Goal: Task Accomplishment & Management: Manage account settings

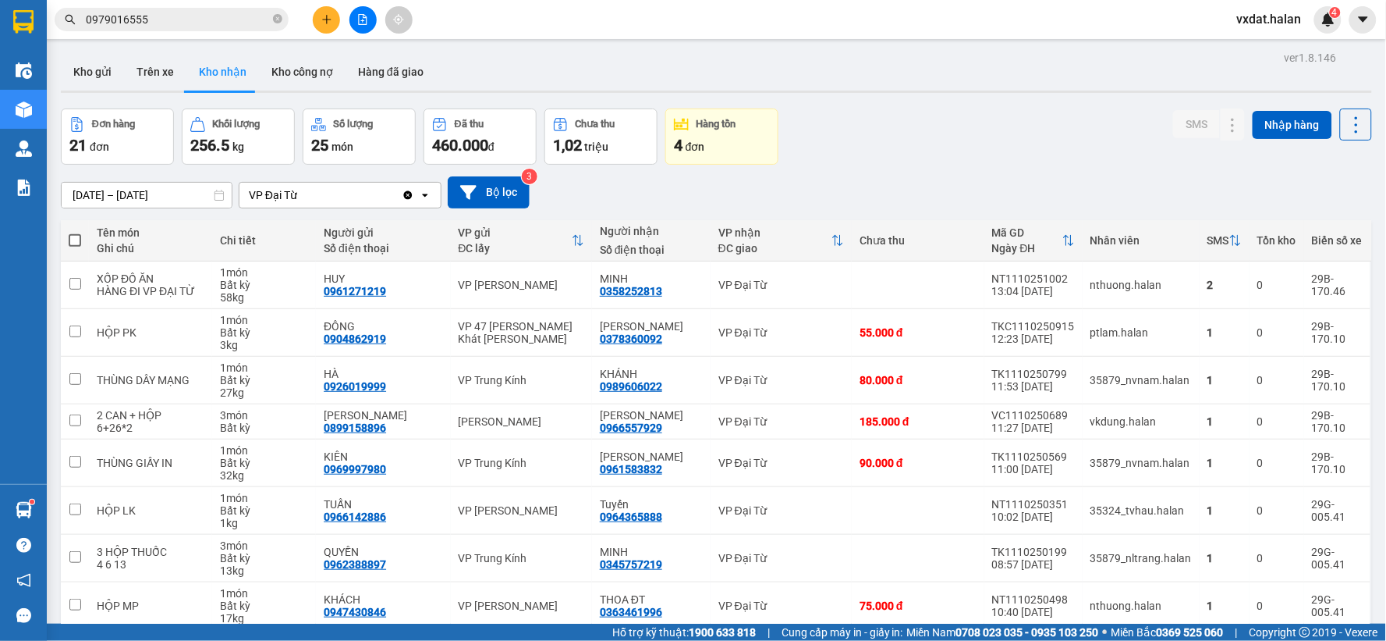
scroll to position [167, 0]
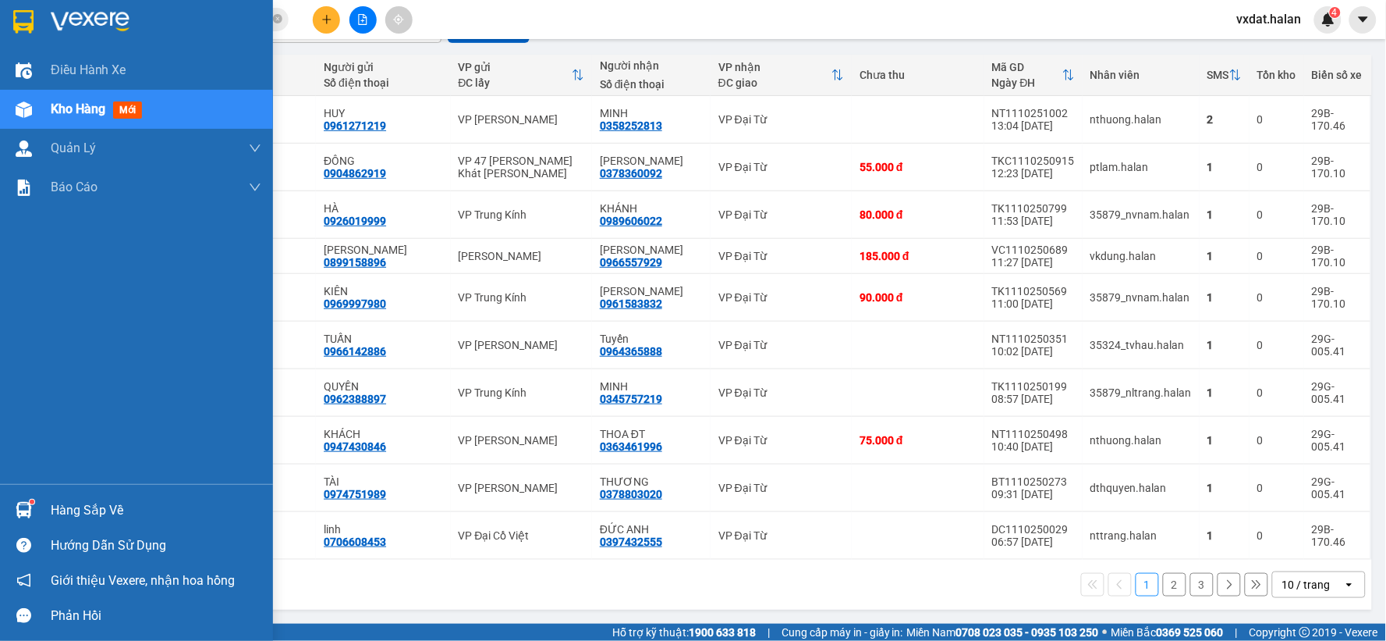
click at [20, 519] on div at bounding box center [23, 509] width 27 height 27
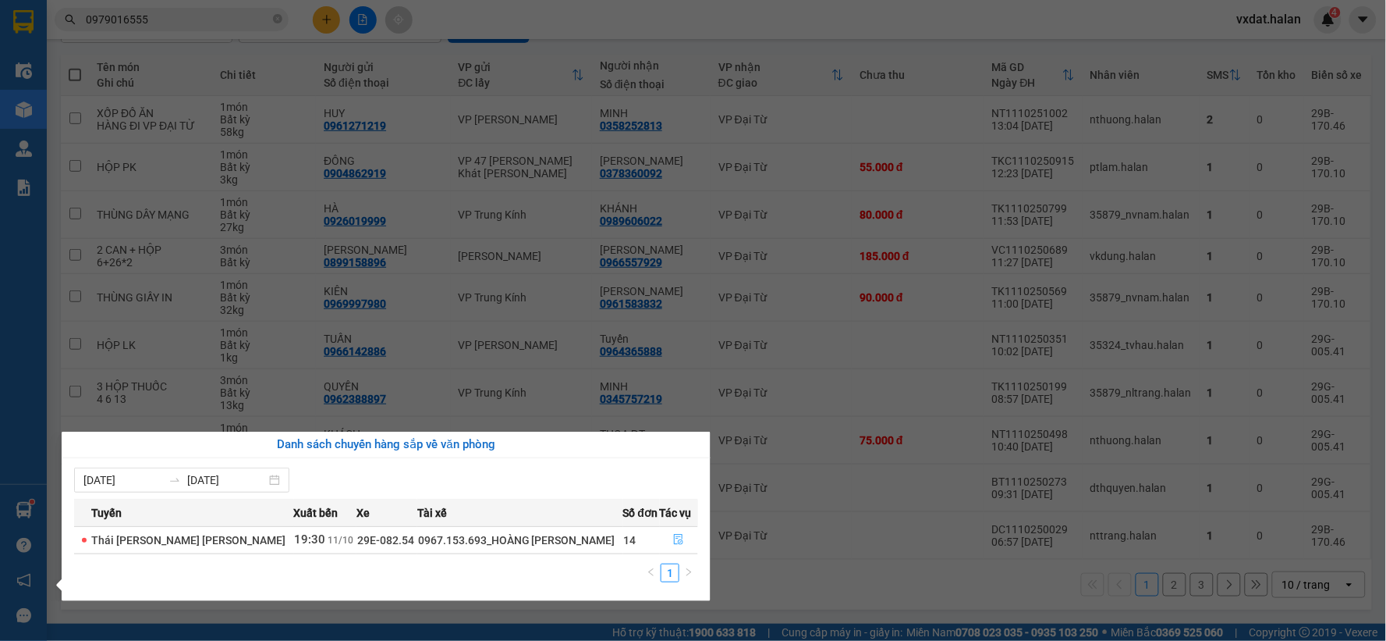
click at [685, 542] on button "button" at bounding box center [679, 539] width 37 height 25
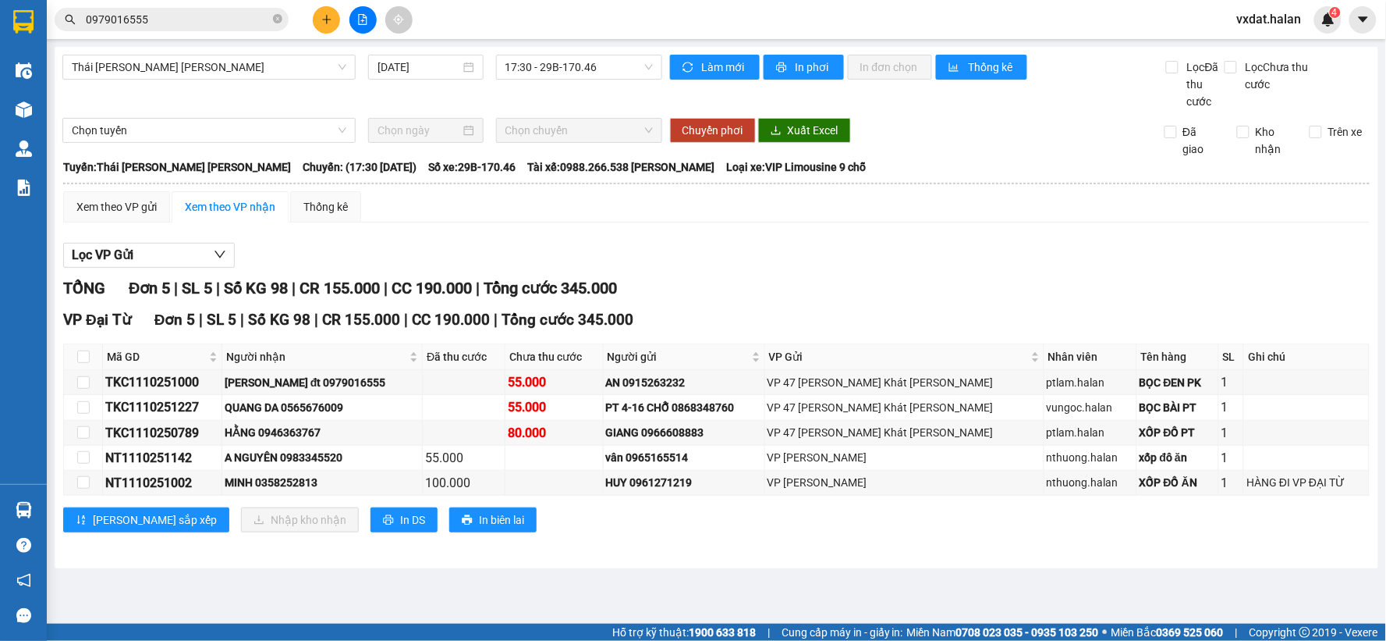
click at [822, 250] on div "Lọc VP Gửi" at bounding box center [716, 256] width 1307 height 26
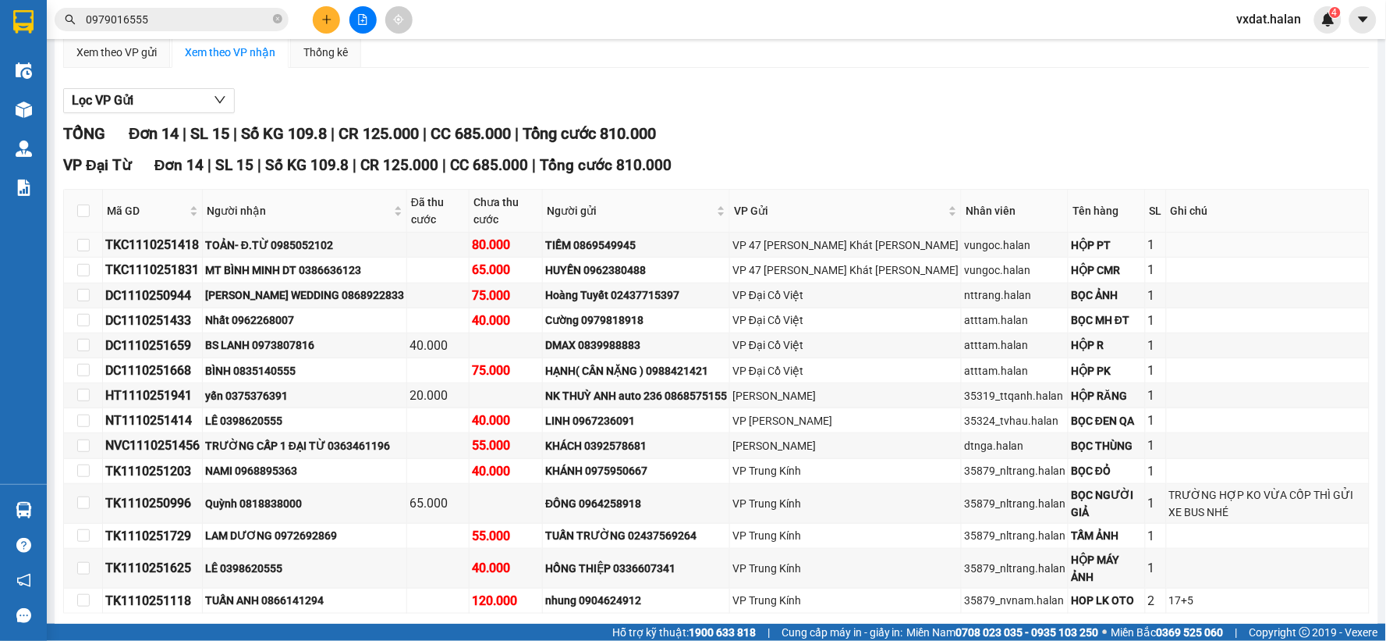
scroll to position [179, 0]
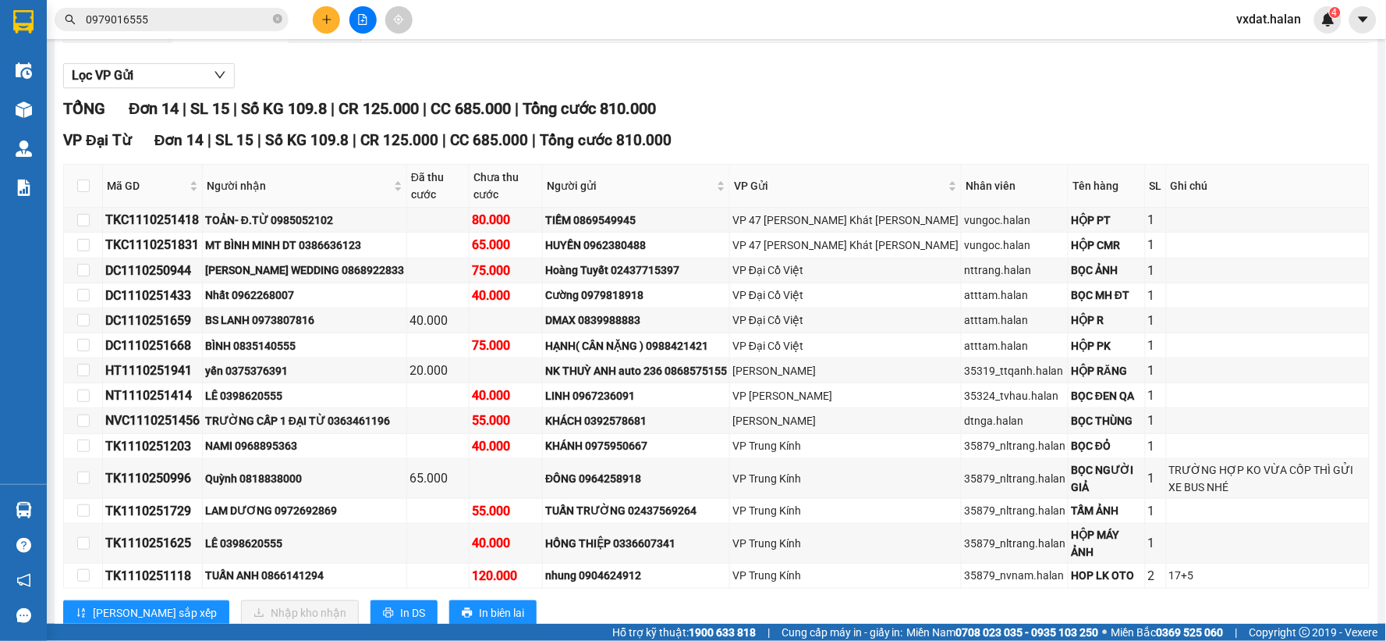
click at [971, 80] on div "Lọc VP Gửi" at bounding box center [716, 76] width 1307 height 26
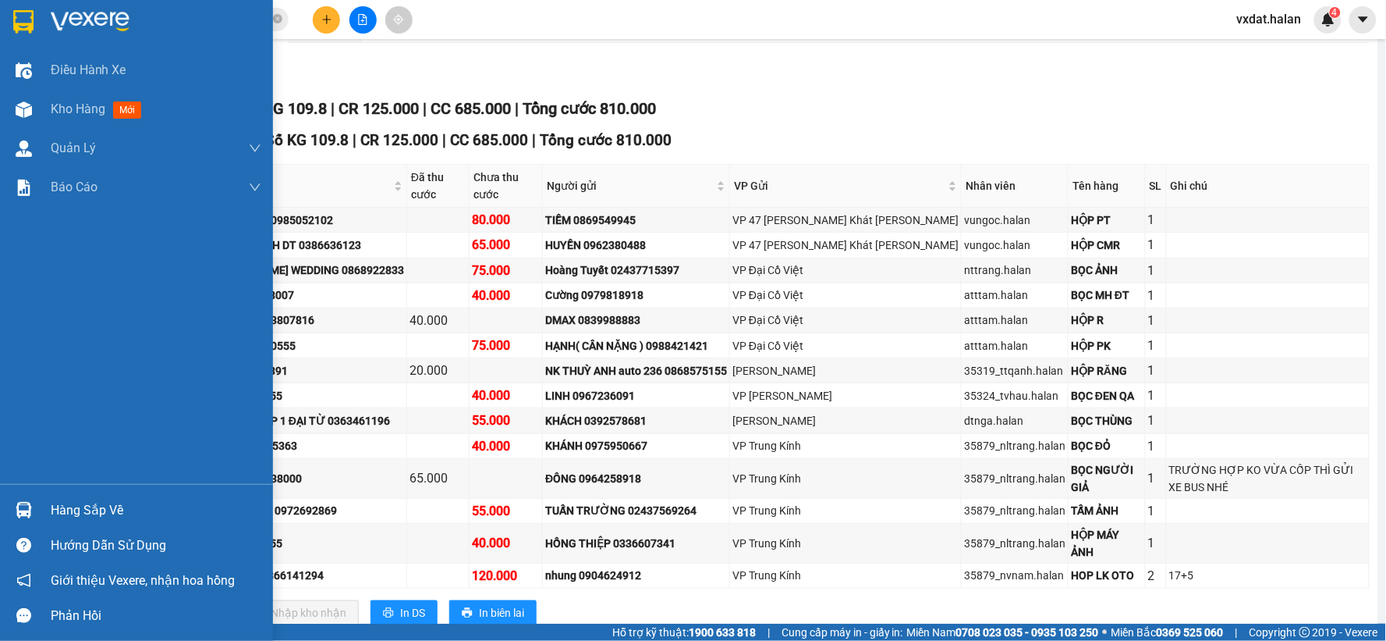
click at [16, 507] on img at bounding box center [24, 510] width 16 height 16
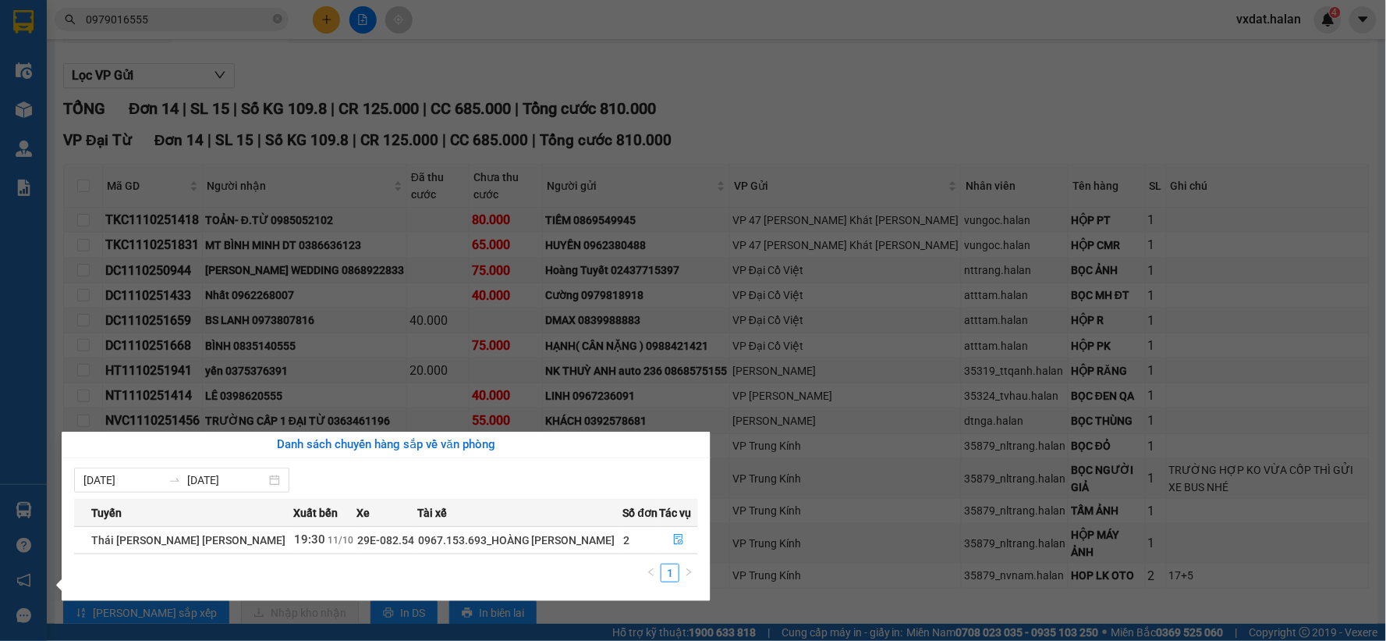
click at [0, 115] on div "Điều [PERSON_NAME] xe Kho hàng mới [PERSON_NAME] [PERSON_NAME] [PERSON_NAME] lý…" at bounding box center [23, 320] width 47 height 641
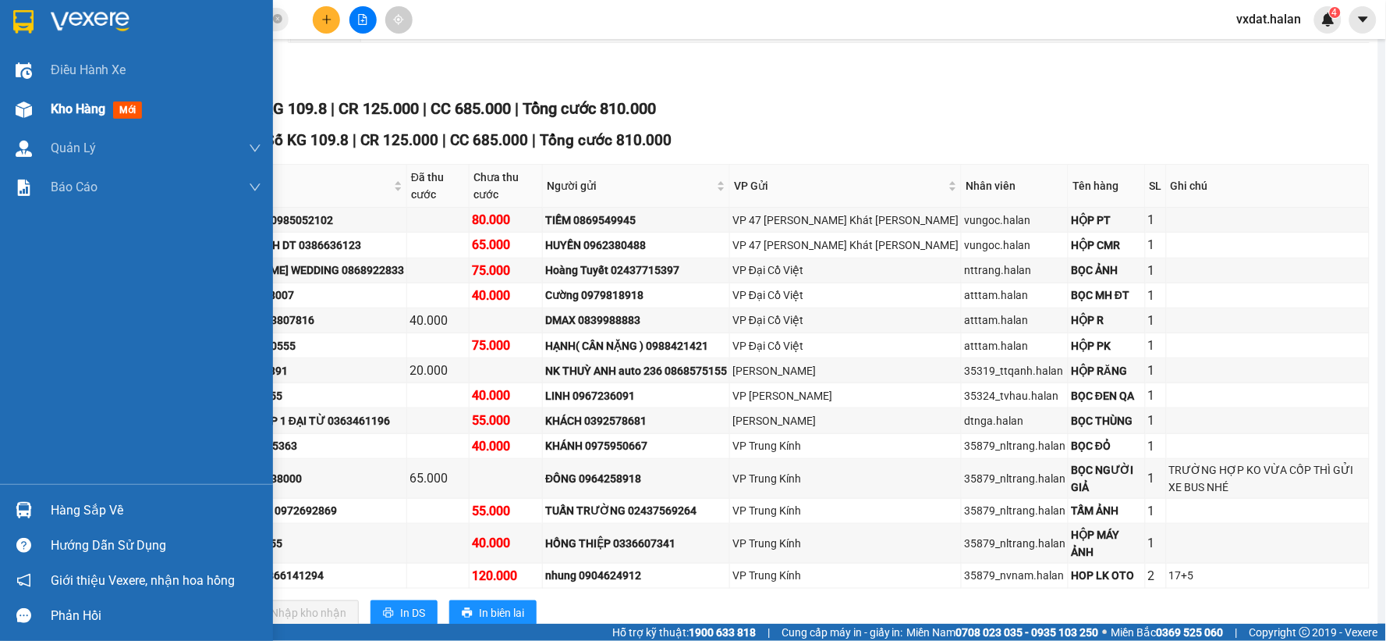
click at [1, 112] on div "Kho hàng mới" at bounding box center [136, 109] width 273 height 39
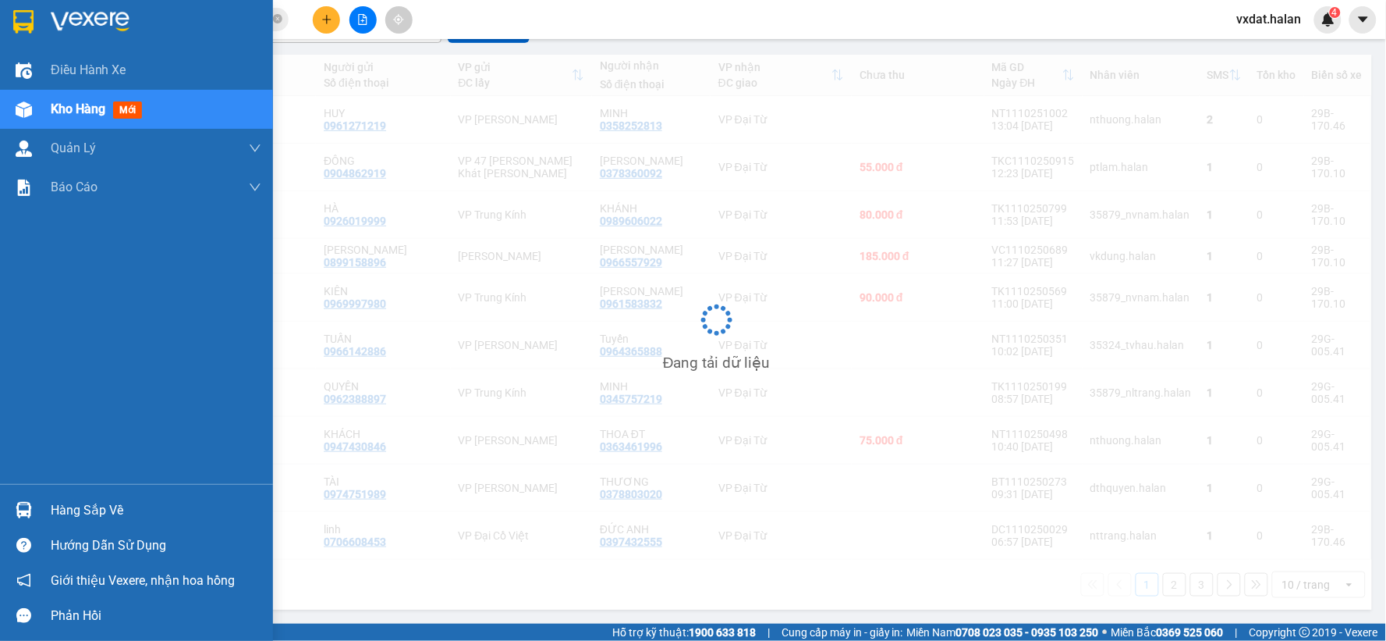
scroll to position [165, 0]
click at [121, 518] on div "Hàng sắp về" at bounding box center [156, 510] width 211 height 23
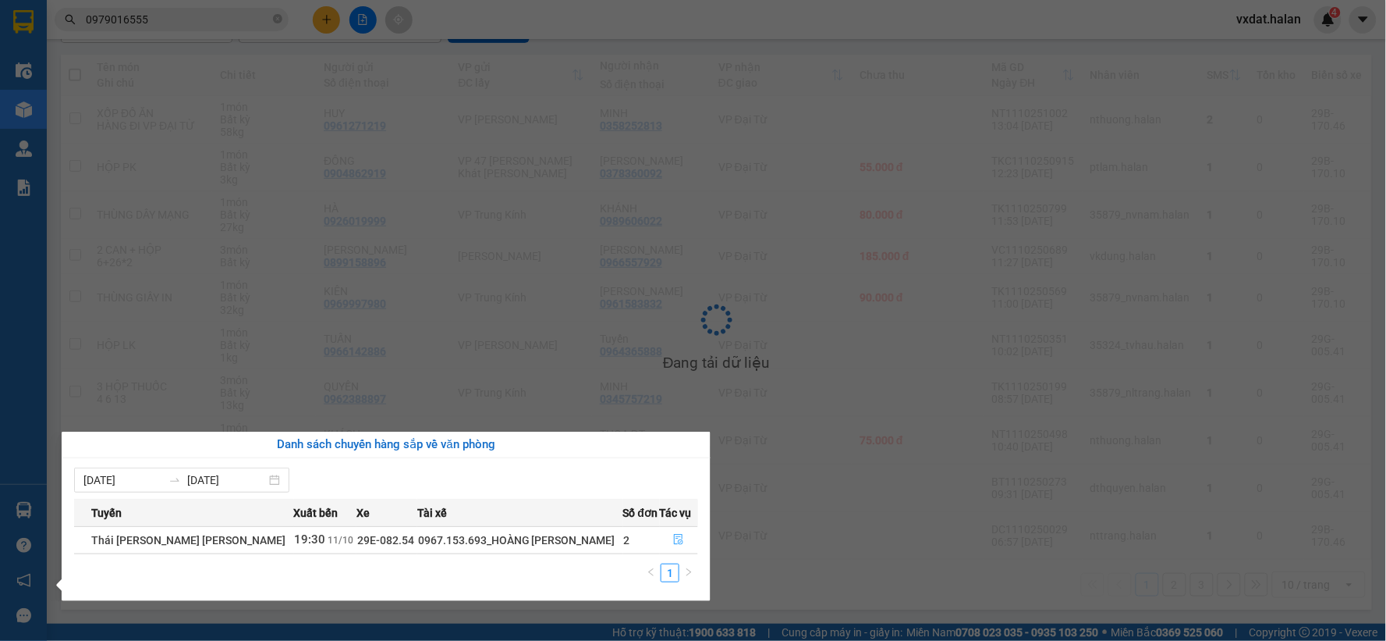
click at [675, 545] on icon "file-done" at bounding box center [678, 539] width 11 height 11
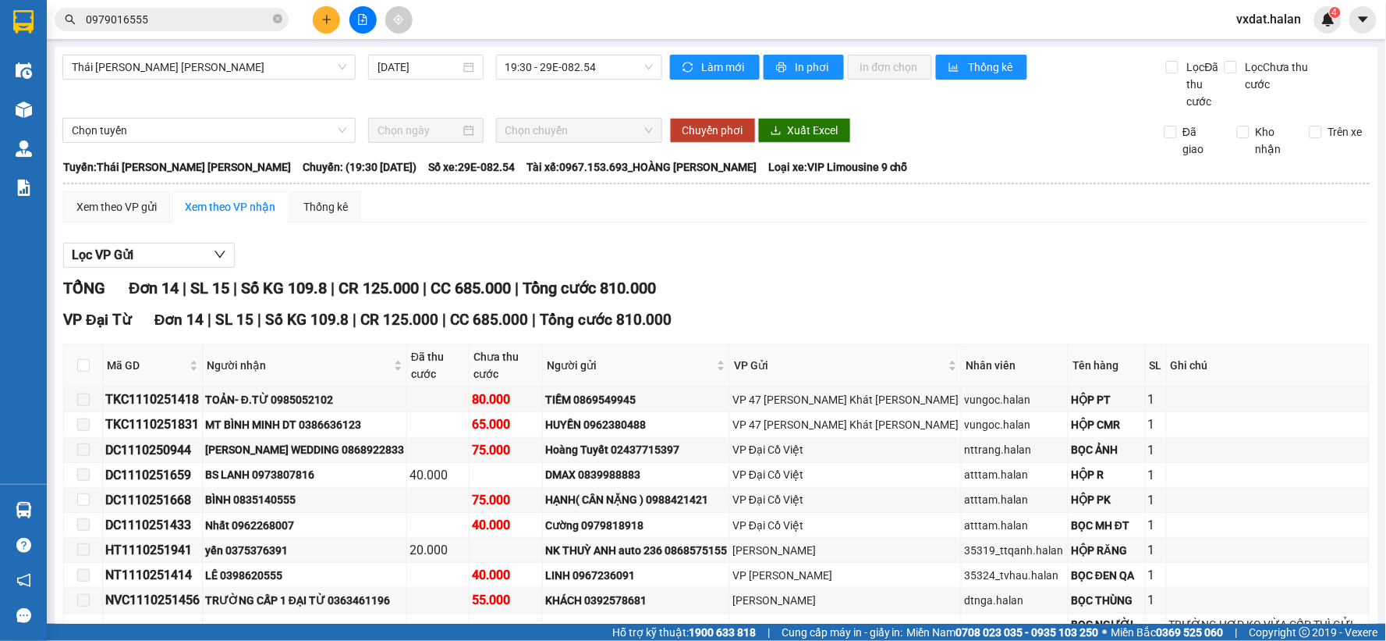
click at [75, 356] on th at bounding box center [83, 365] width 39 height 43
click at [84, 359] on input "checkbox" at bounding box center [83, 365] width 12 height 12
checkbox input "true"
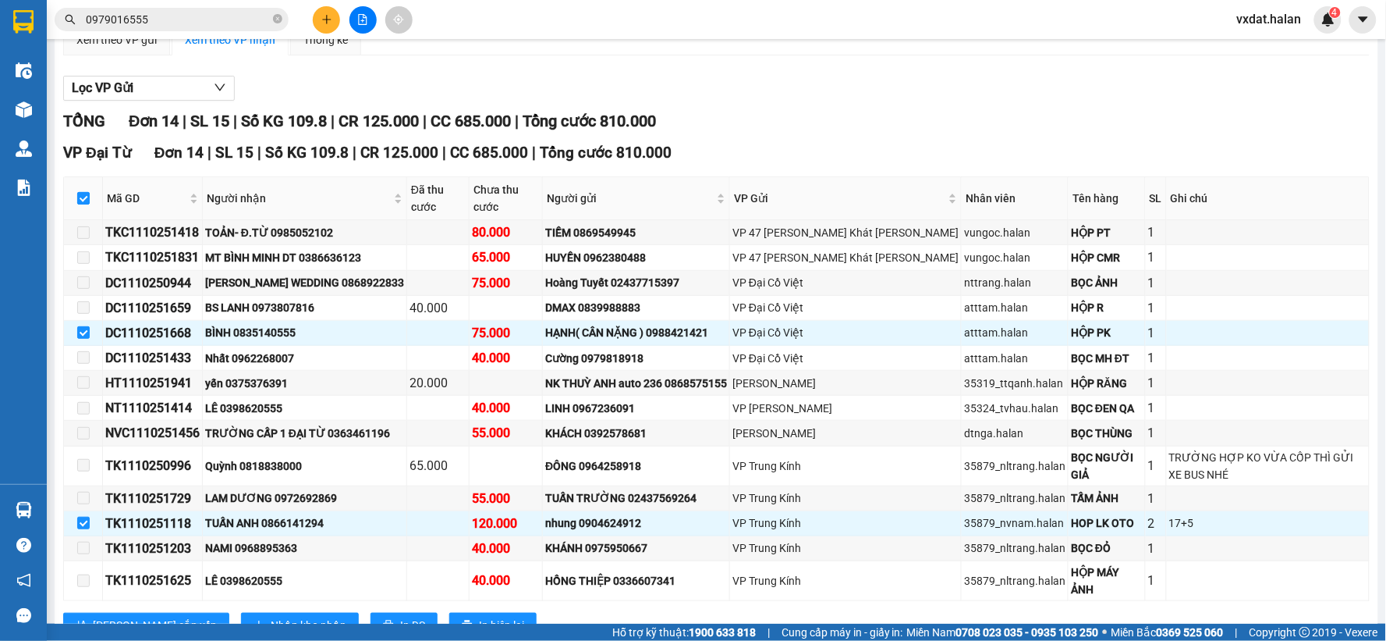
scroll to position [179, 0]
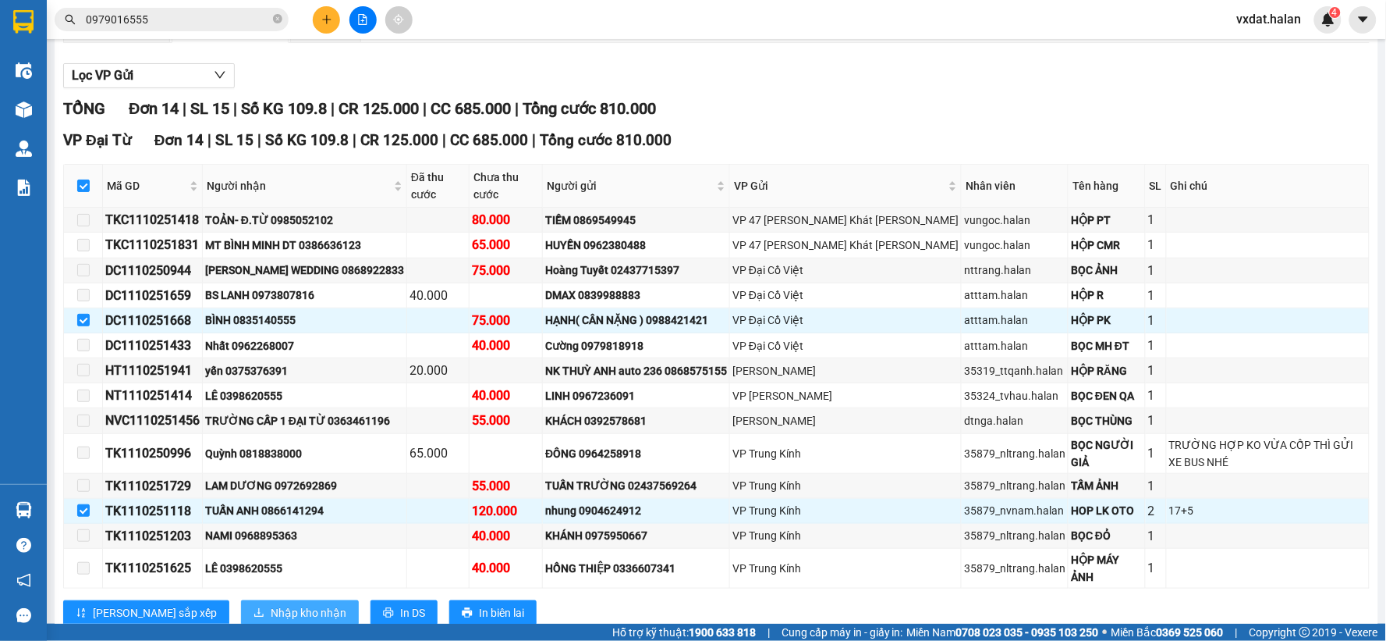
click at [259, 600] on button "Nhập kho nhận" at bounding box center [300, 612] width 118 height 25
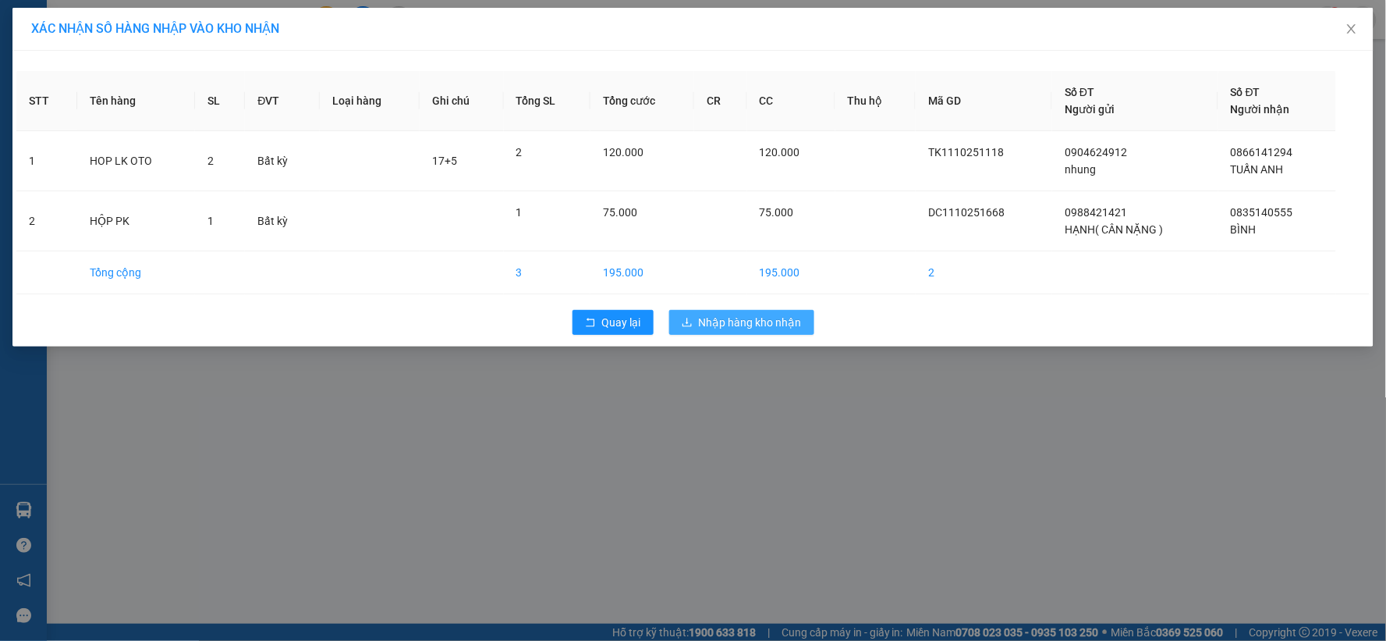
click at [751, 320] on span "Nhập hàng kho nhận" at bounding box center [750, 322] width 103 height 17
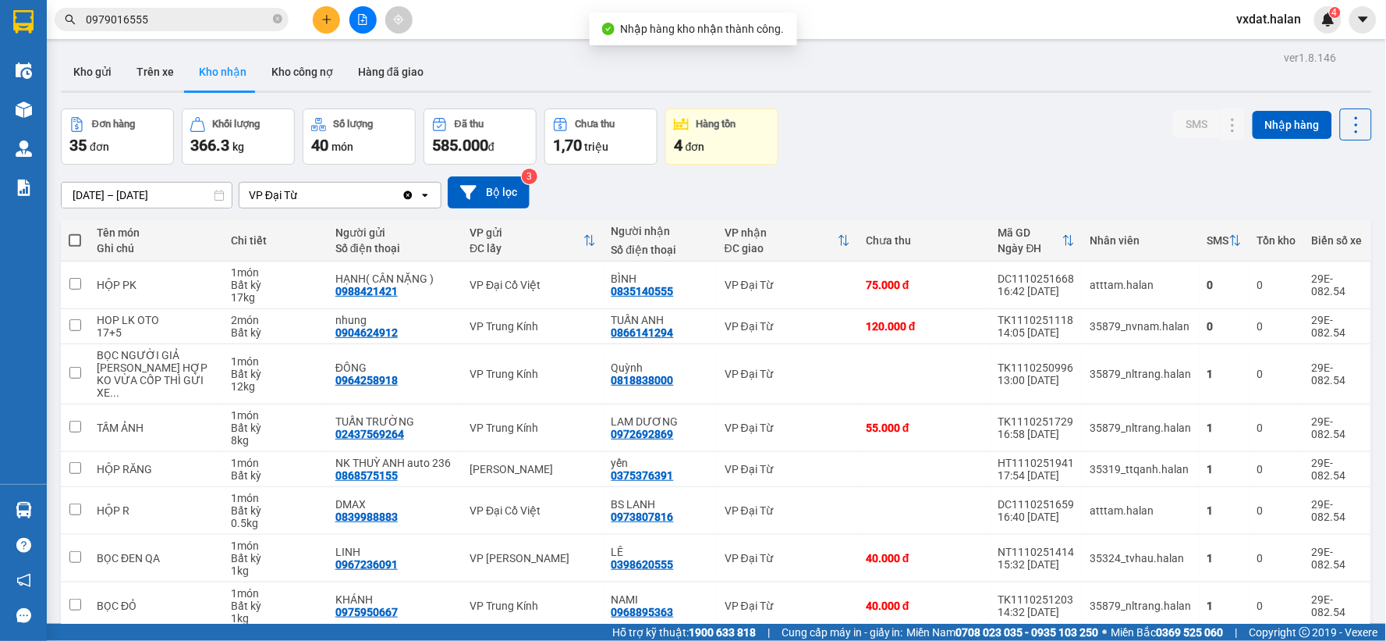
click at [980, 140] on div "Đơn hàng 35 đơn [PERSON_NAME] 366.3 kg Số [PERSON_NAME] 40 món Đã thu 585.000 […" at bounding box center [716, 136] width 1311 height 56
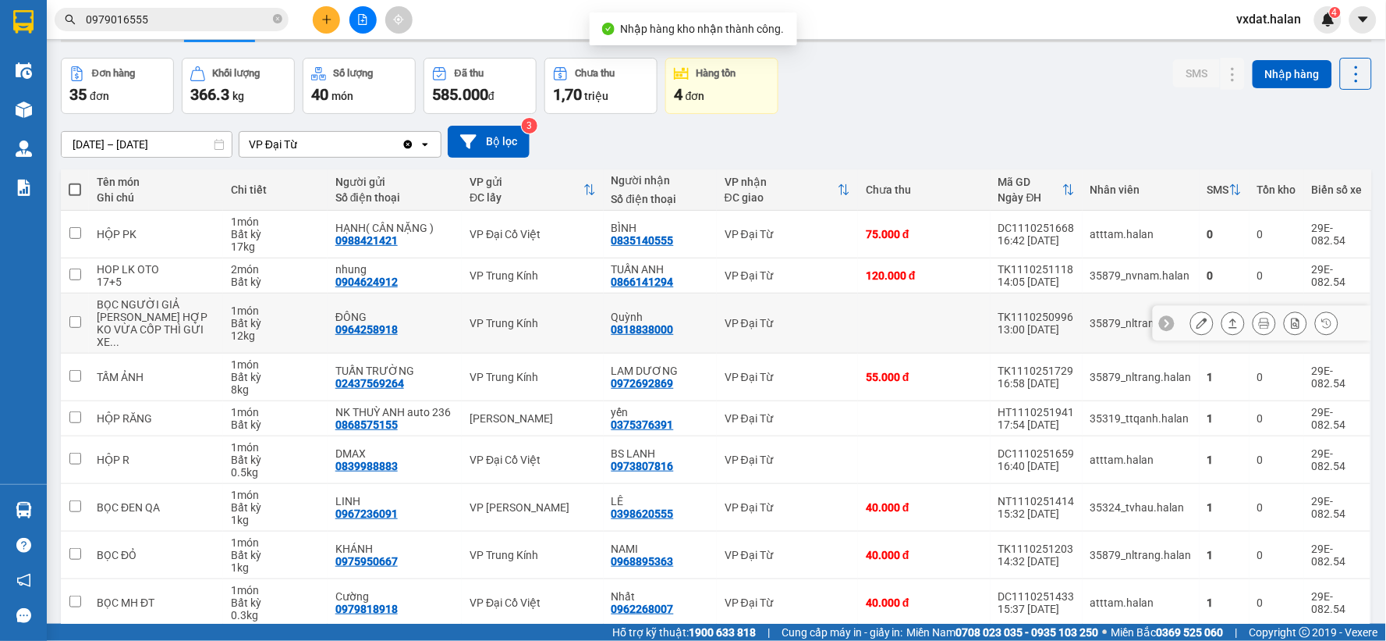
scroll to position [167, 0]
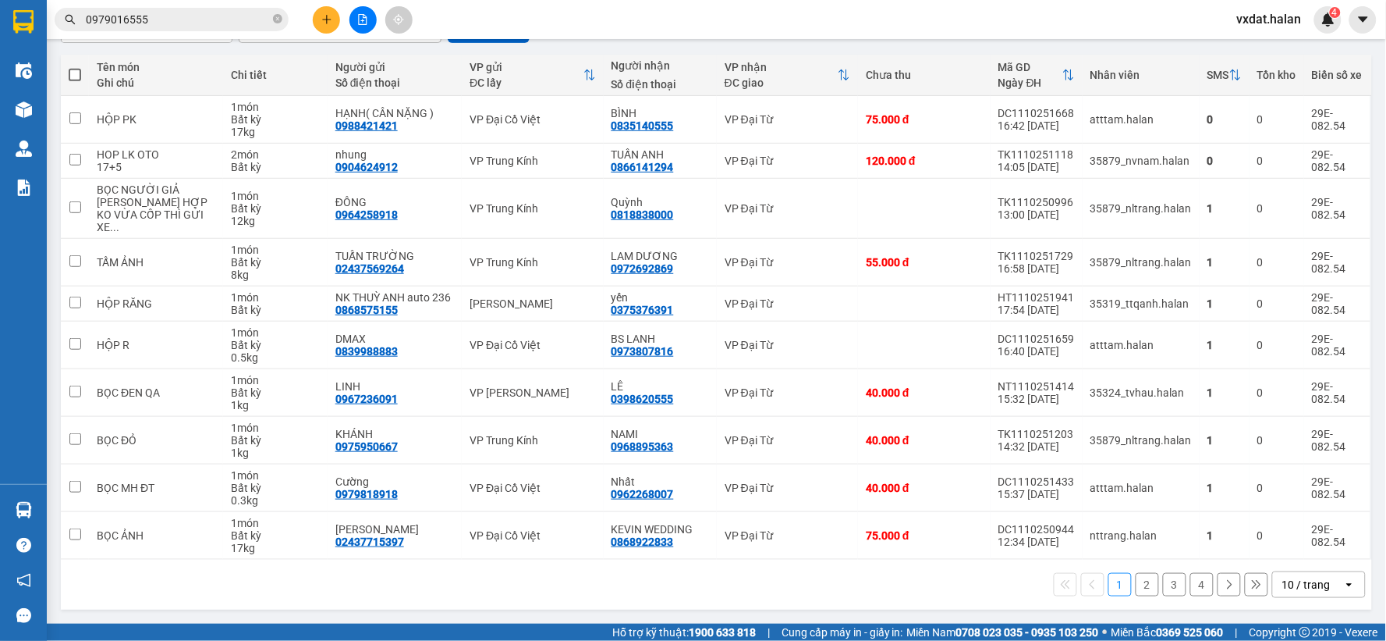
click at [1139, 589] on button "2" at bounding box center [1147, 584] width 23 height 23
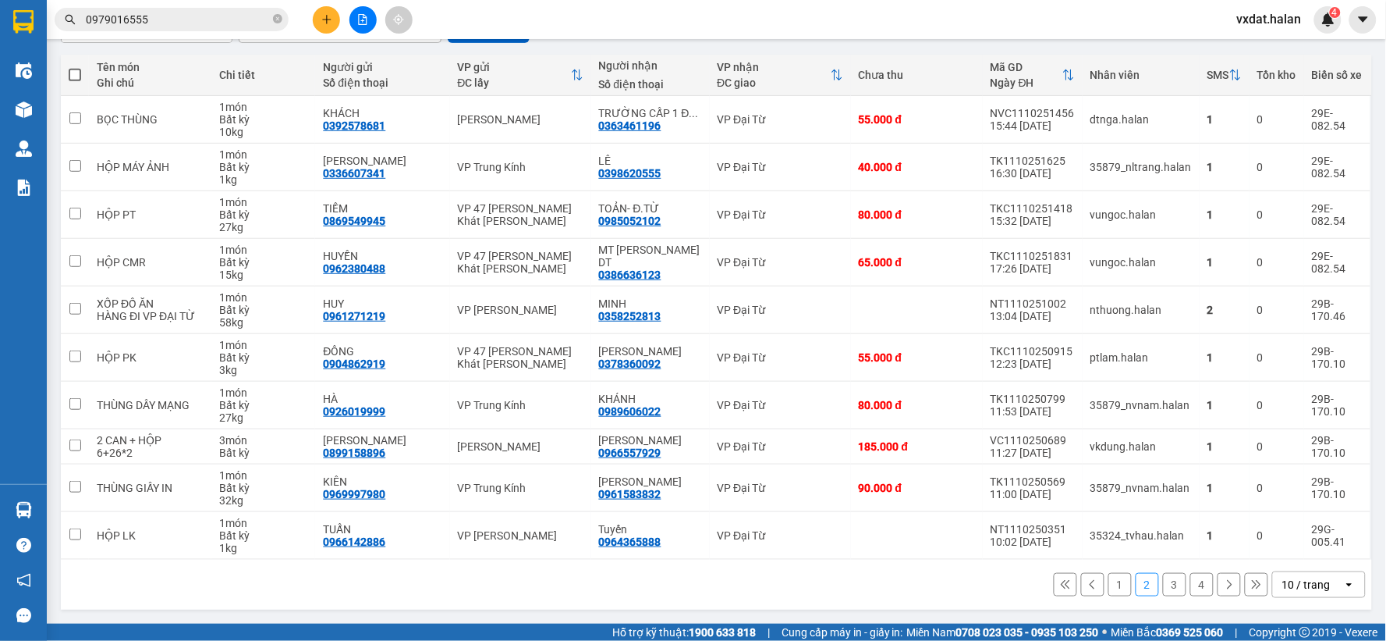
click at [1163, 579] on button "3" at bounding box center [1174, 584] width 23 height 23
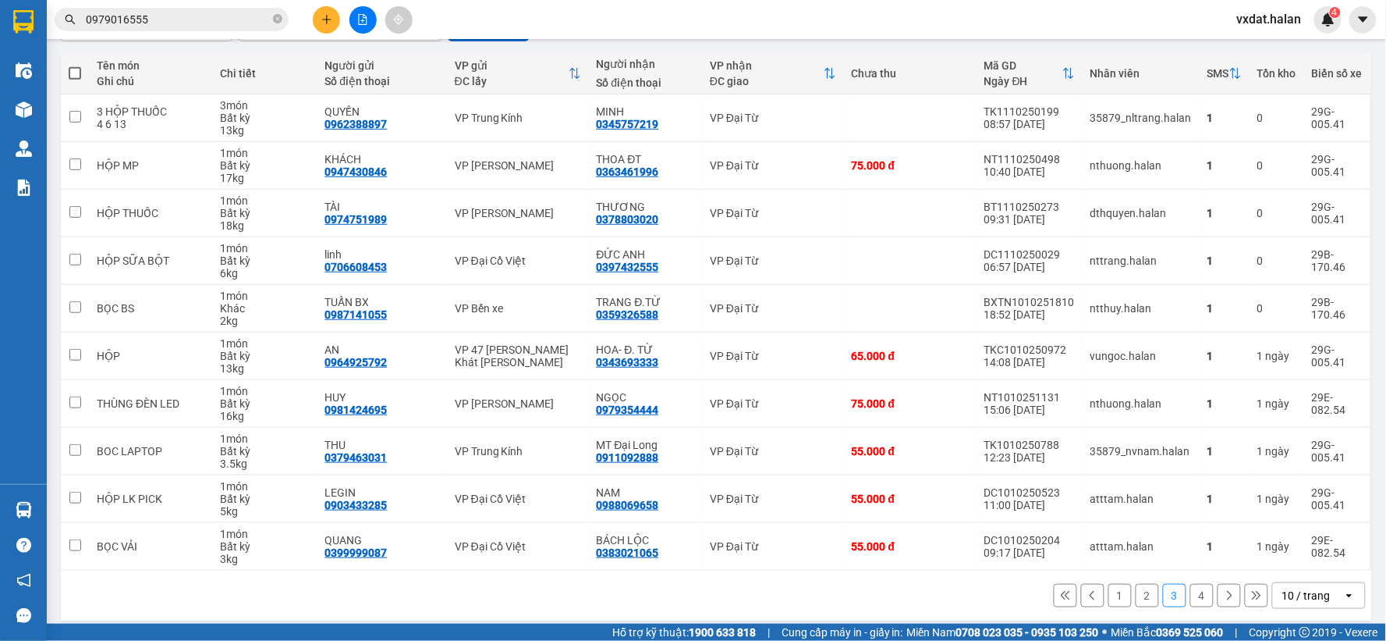
click at [1191, 594] on button "4" at bounding box center [1202, 595] width 23 height 23
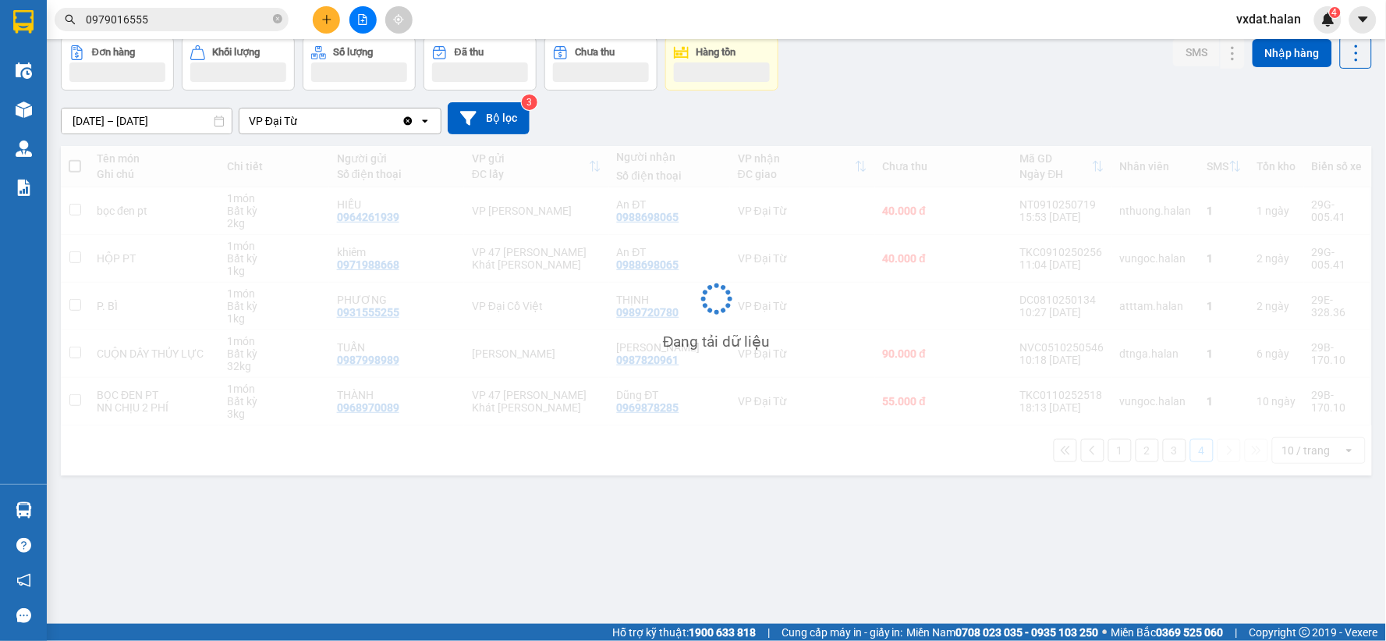
scroll to position [72, 0]
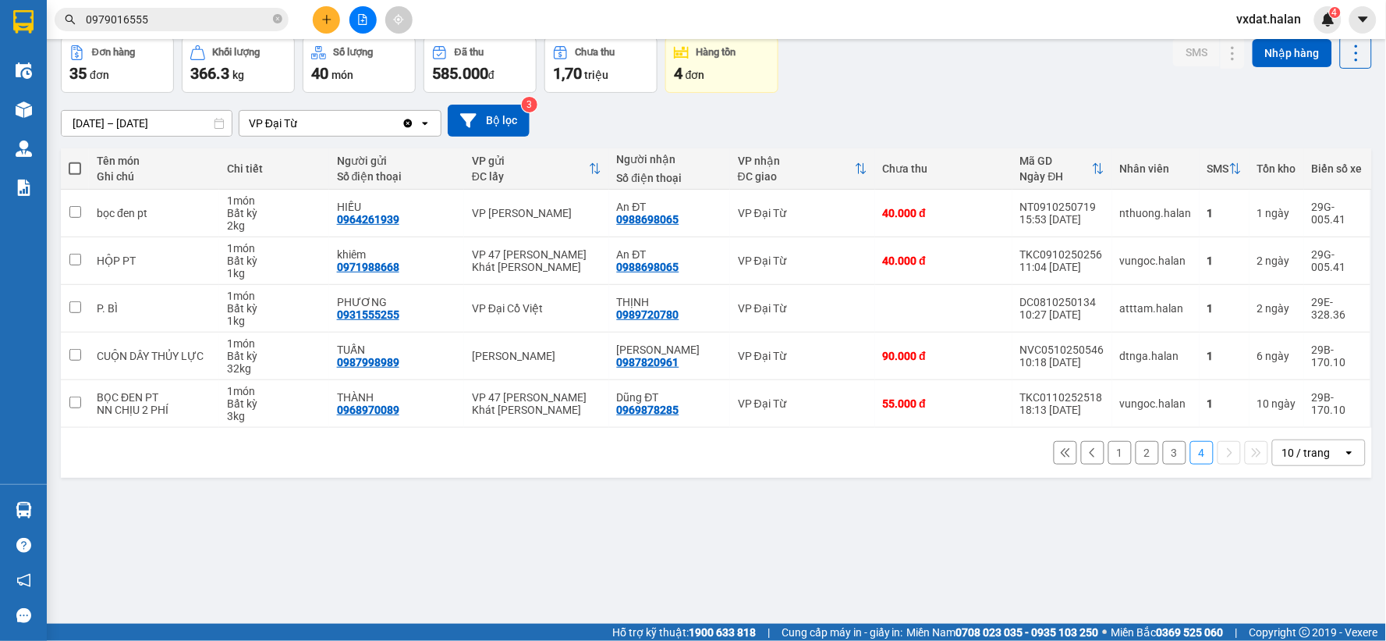
click at [566, 559] on div "ver 1.8.146 Kho gửi Trên xe Kho [PERSON_NAME] công nợ Hàng đã [PERSON_NAME] hàn…" at bounding box center [717, 295] width 1324 height 641
click at [702, 493] on div "ver 1.8.146 Kho gửi Trên xe Kho [PERSON_NAME] công nợ Hàng đã [PERSON_NAME] hàn…" at bounding box center [717, 295] width 1324 height 641
click at [705, 488] on div "ver 1.8.146 Kho gửi Trên xe Kho [PERSON_NAME] công nợ Hàng đã [PERSON_NAME] hàn…" at bounding box center [717, 295] width 1324 height 641
click at [1166, 450] on button "3" at bounding box center [1174, 452] width 23 height 23
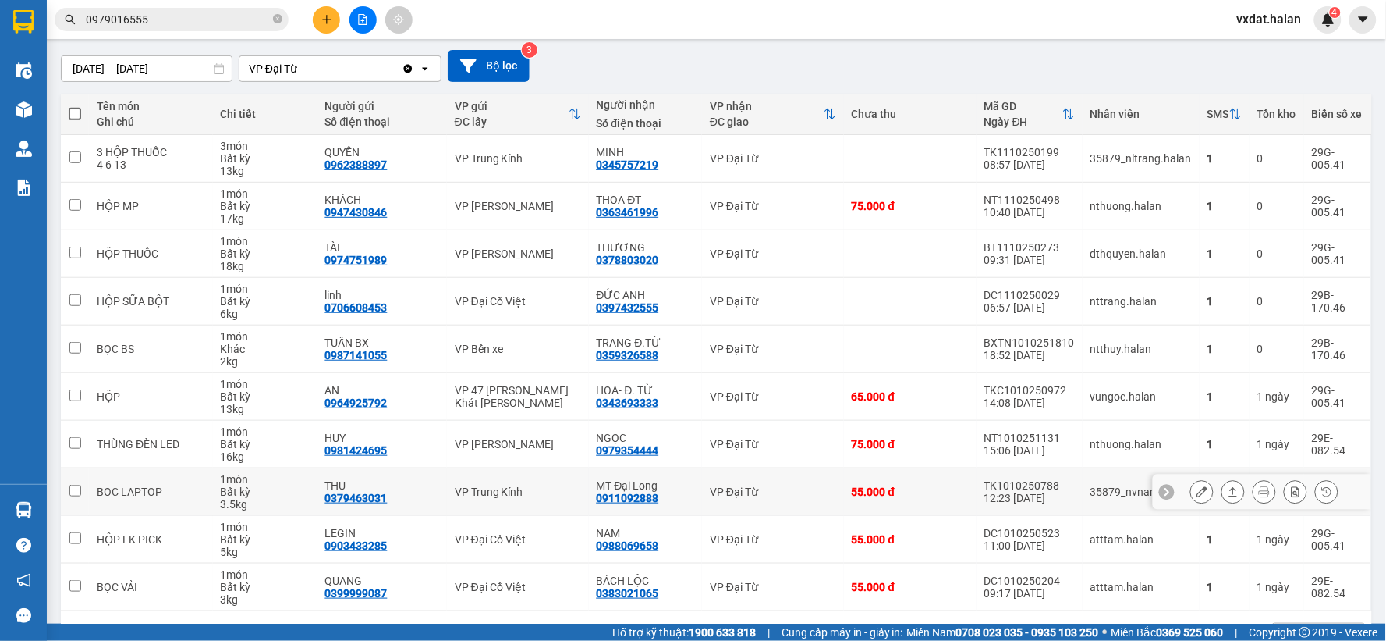
scroll to position [179, 0]
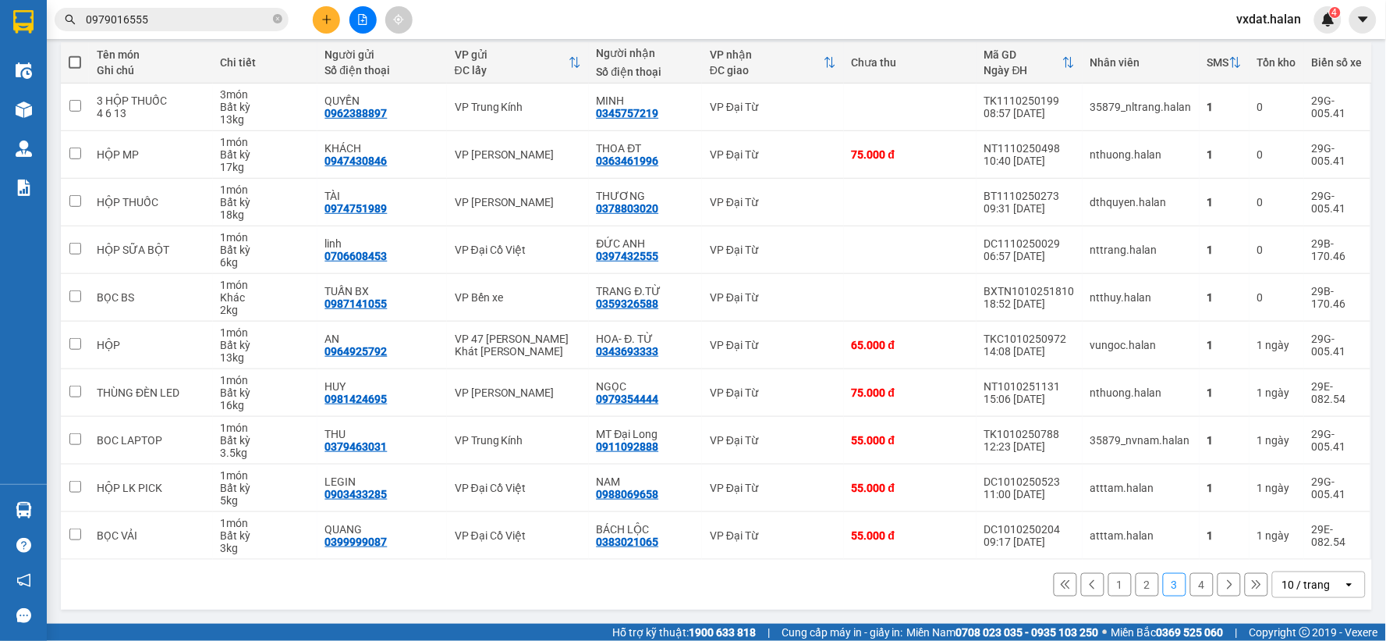
click at [1136, 588] on button "2" at bounding box center [1147, 584] width 23 height 23
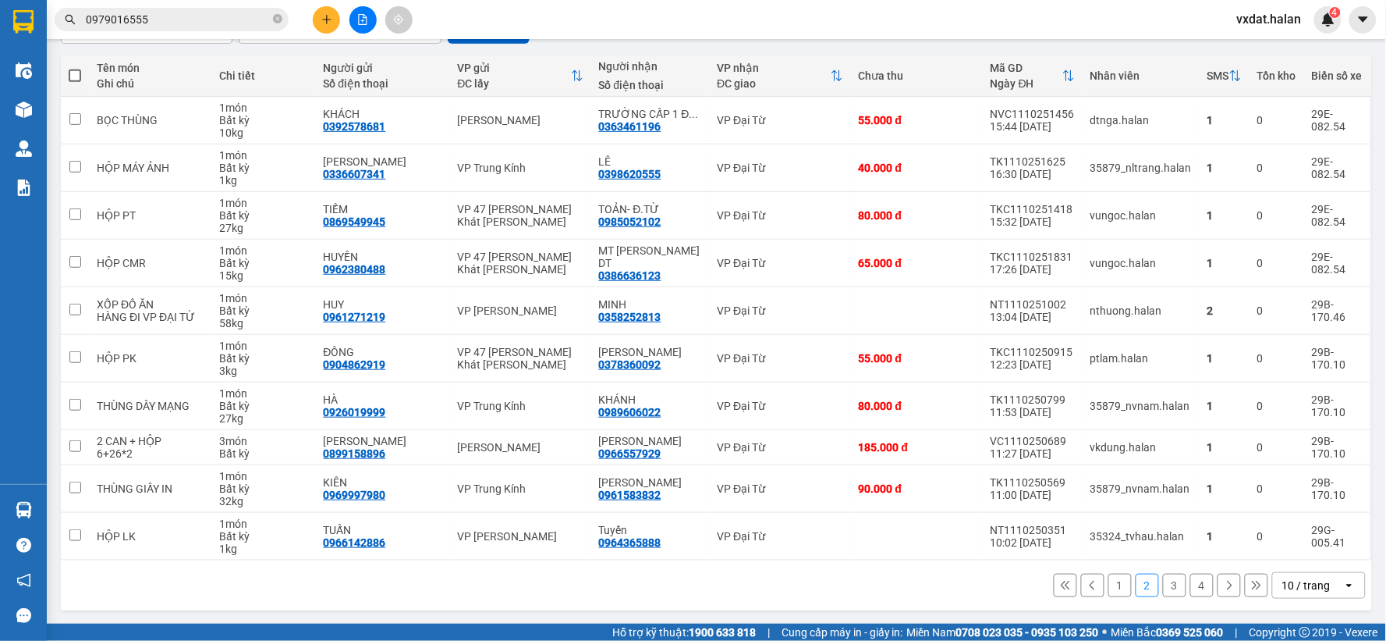
scroll to position [167, 0]
click at [1109, 587] on button "1" at bounding box center [1120, 584] width 23 height 23
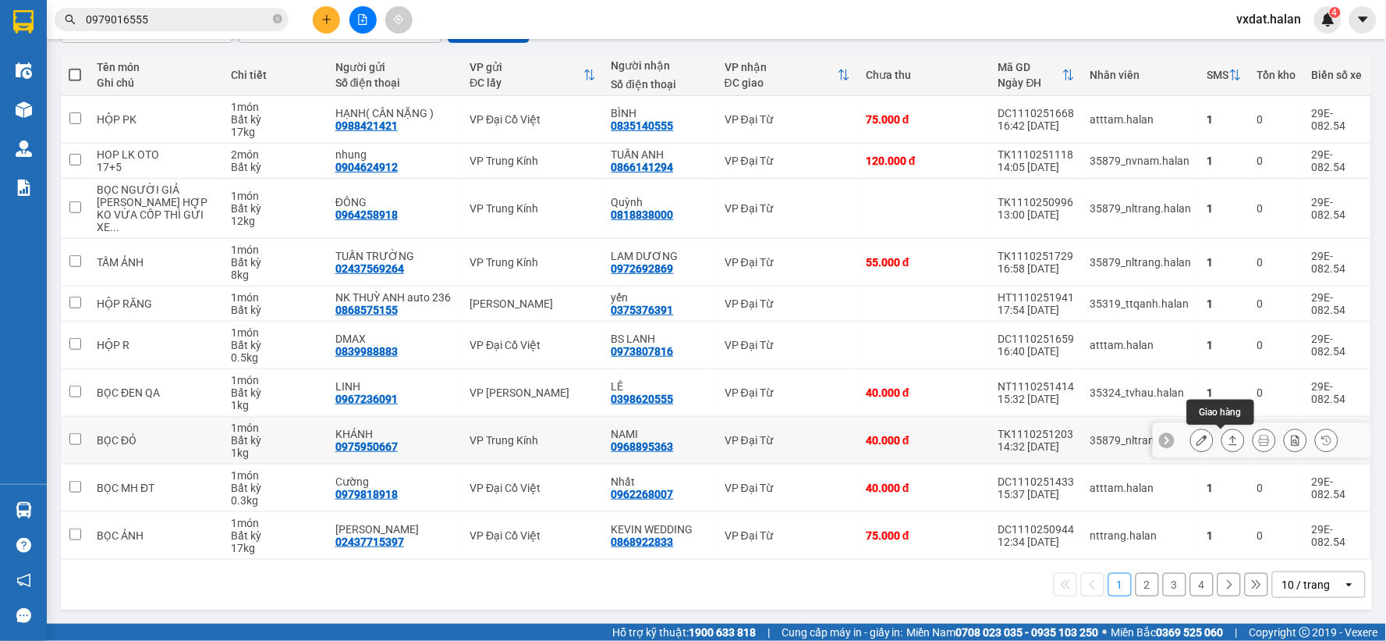
click at [1226, 438] on button at bounding box center [1234, 440] width 22 height 27
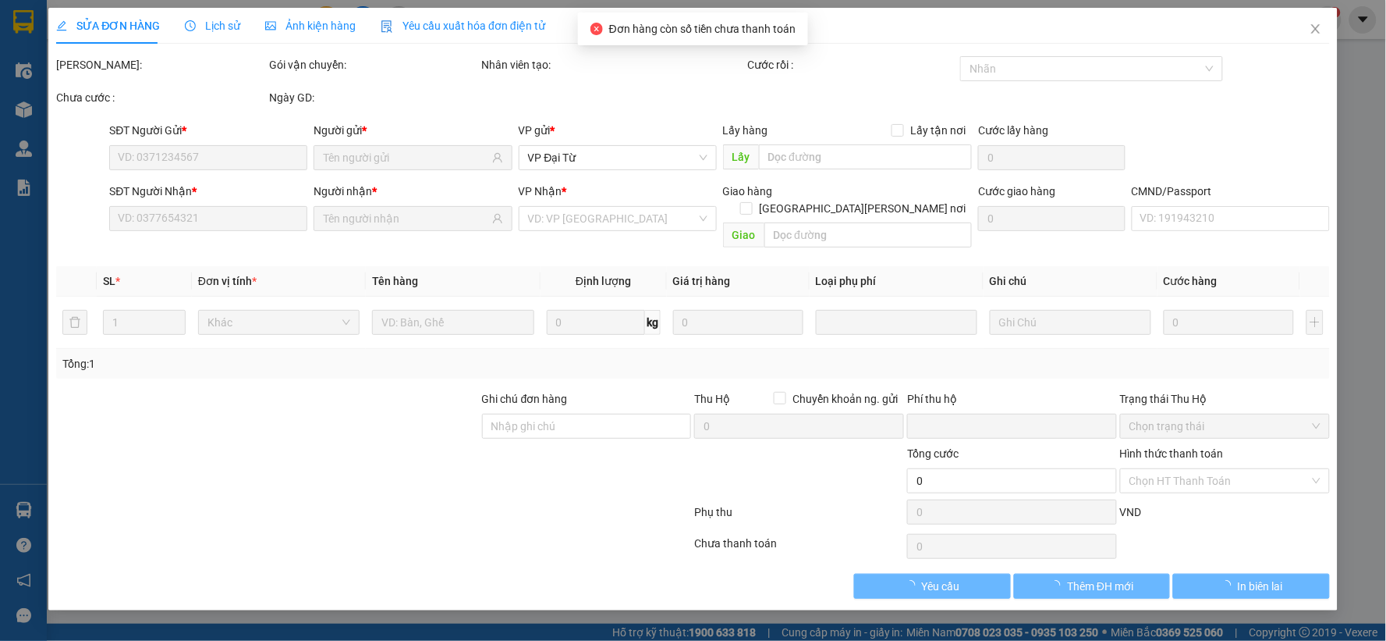
type input "0975950667"
type input "KHÁNH"
type input "0968895363"
type input "NAMI"
type input "0"
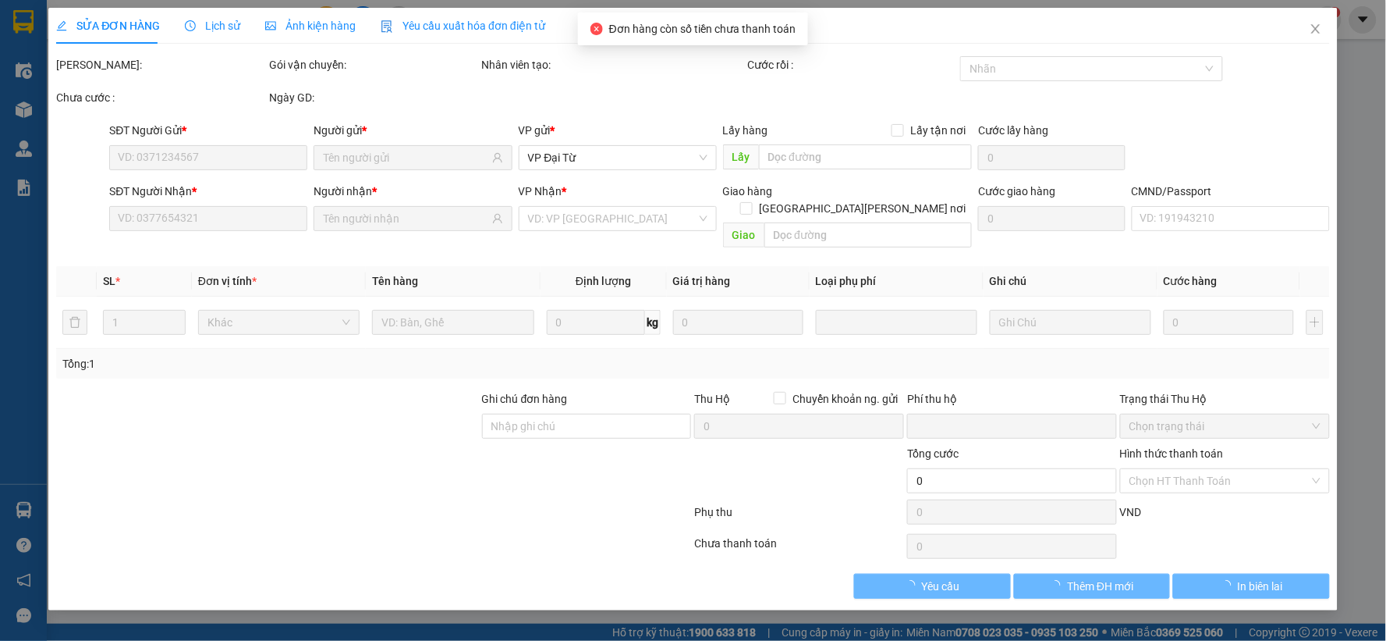
type input "40.000"
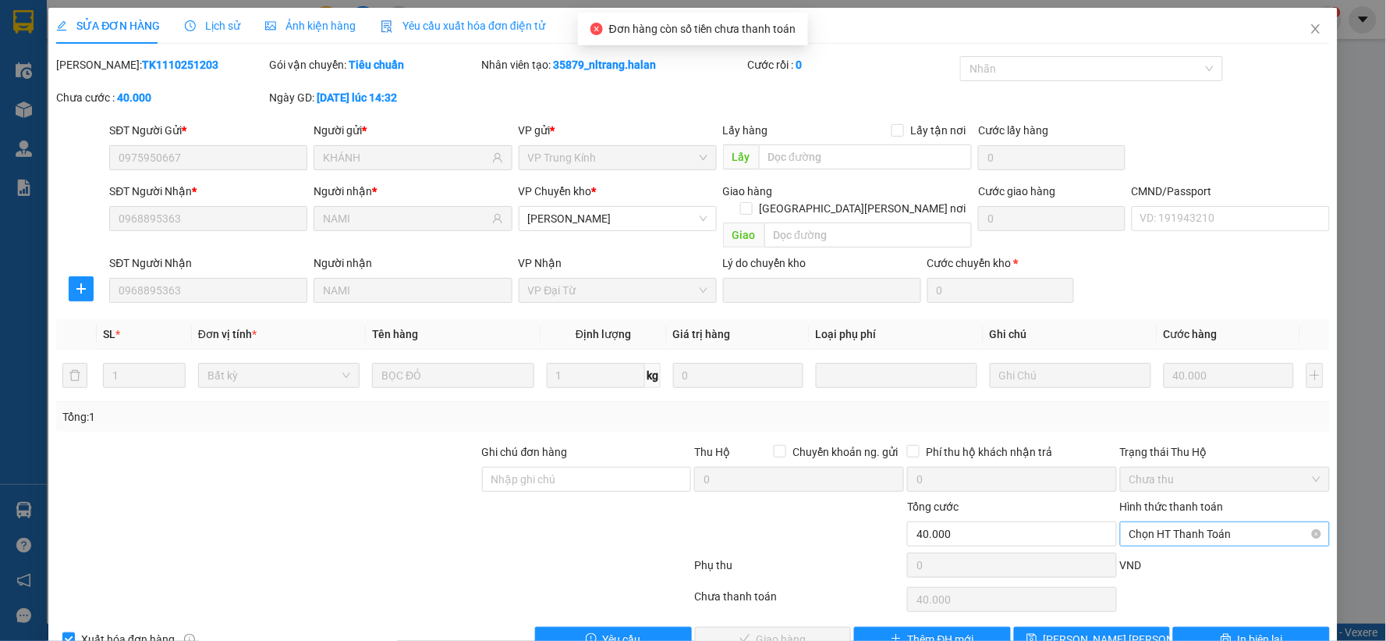
click at [1204, 522] on span "Chọn HT Thanh Toán" at bounding box center [1225, 533] width 191 height 23
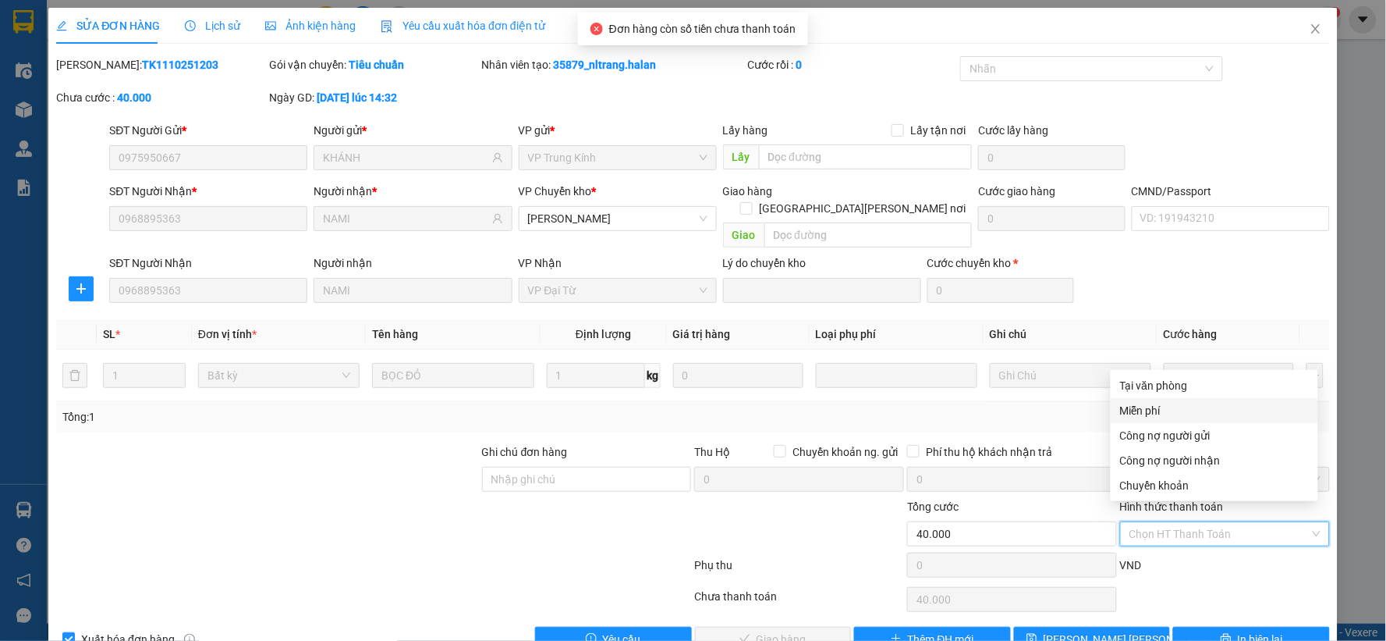
click at [1164, 388] on div "Tại văn phòng" at bounding box center [1214, 385] width 189 height 17
type input "0"
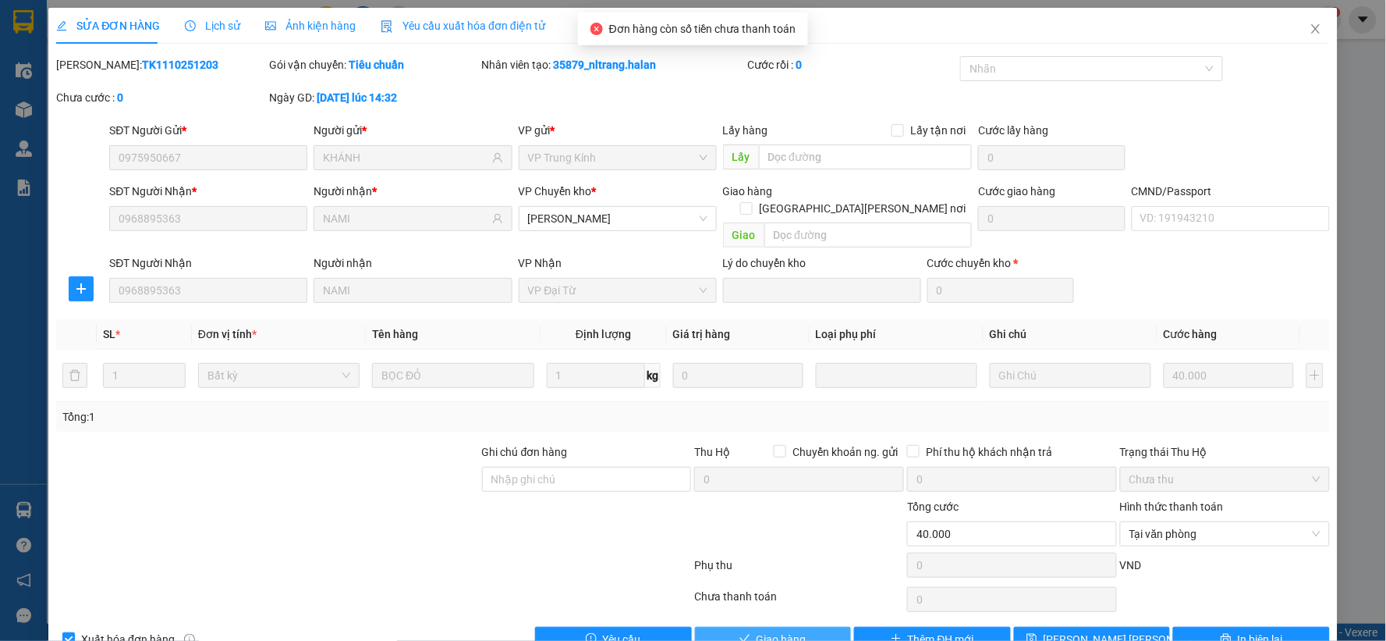
click at [792, 630] on span "Giao hàng" at bounding box center [782, 638] width 50 height 17
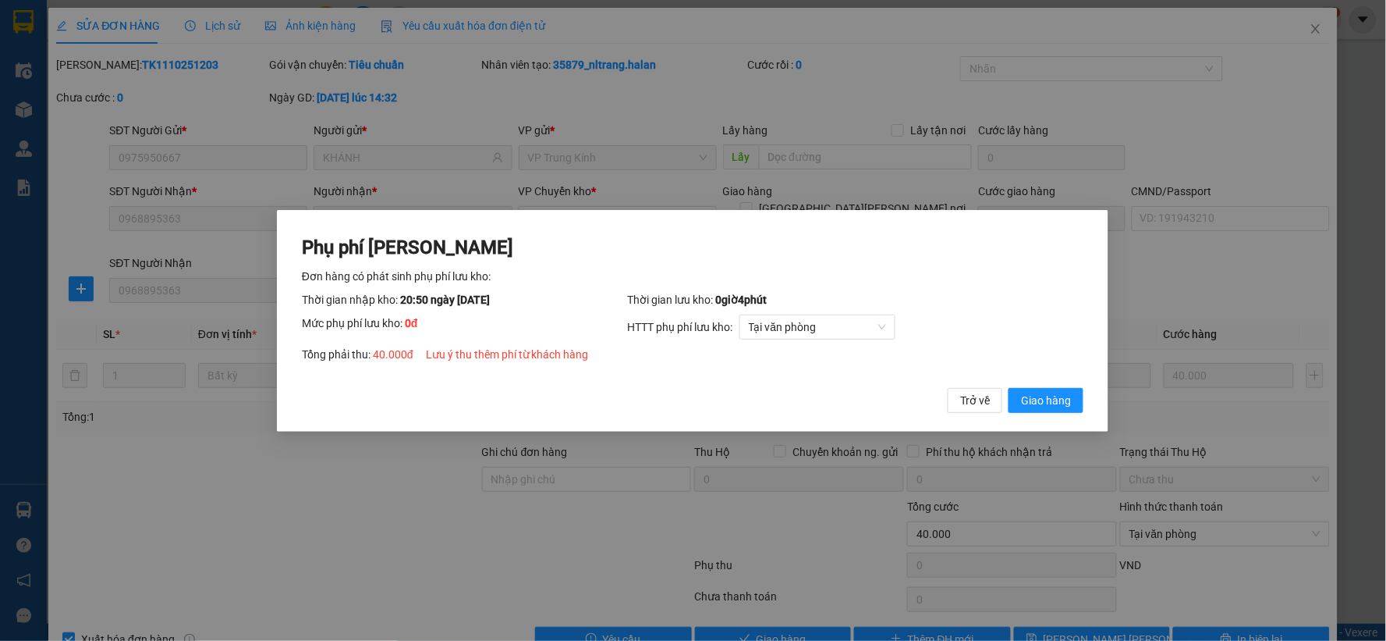
click at [1010, 387] on button "Giao hàng" at bounding box center [1047, 399] width 75 height 25
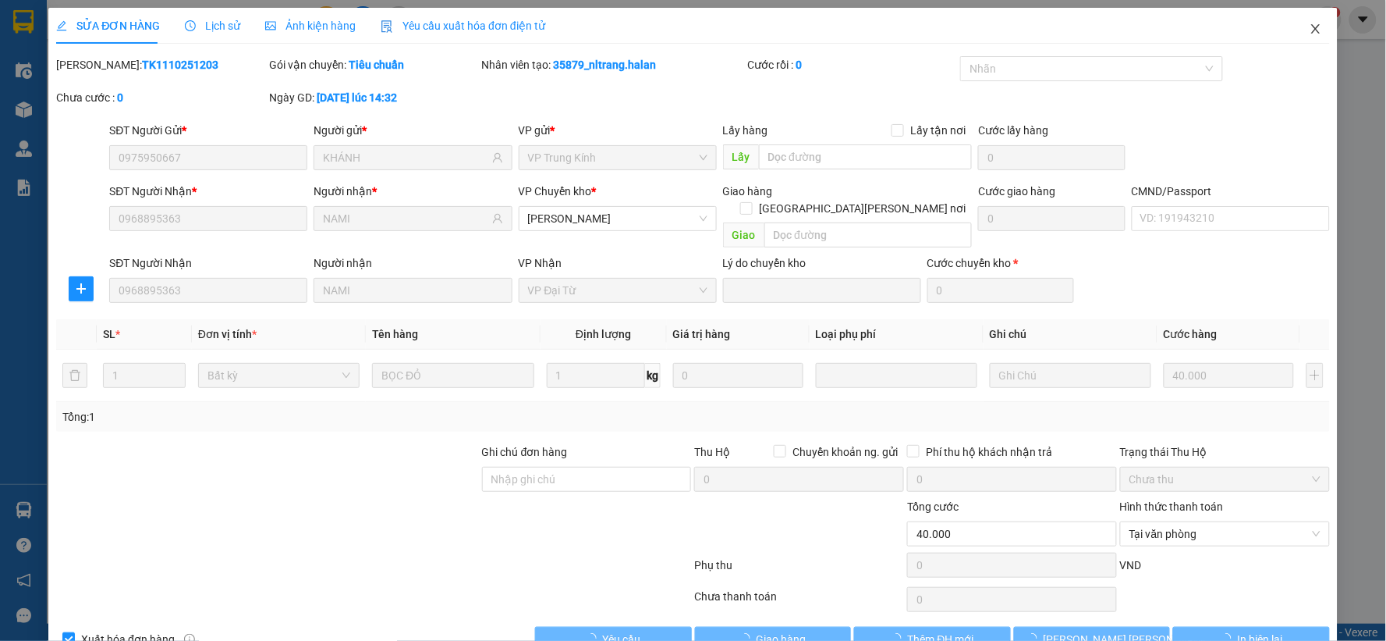
click at [1310, 26] on icon "close" at bounding box center [1316, 29] width 12 height 12
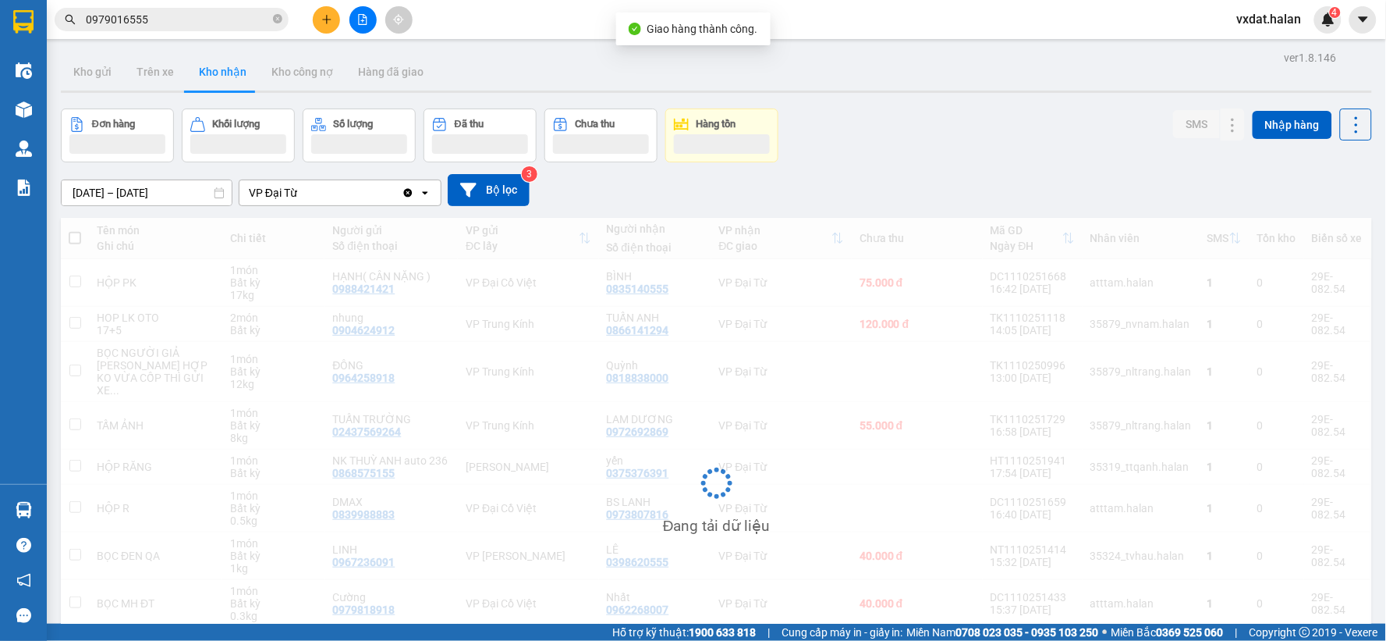
click at [849, 168] on div "[DATE] – [DATE] Press the down arrow key to interact with the calendar and sele…" at bounding box center [716, 189] width 1311 height 55
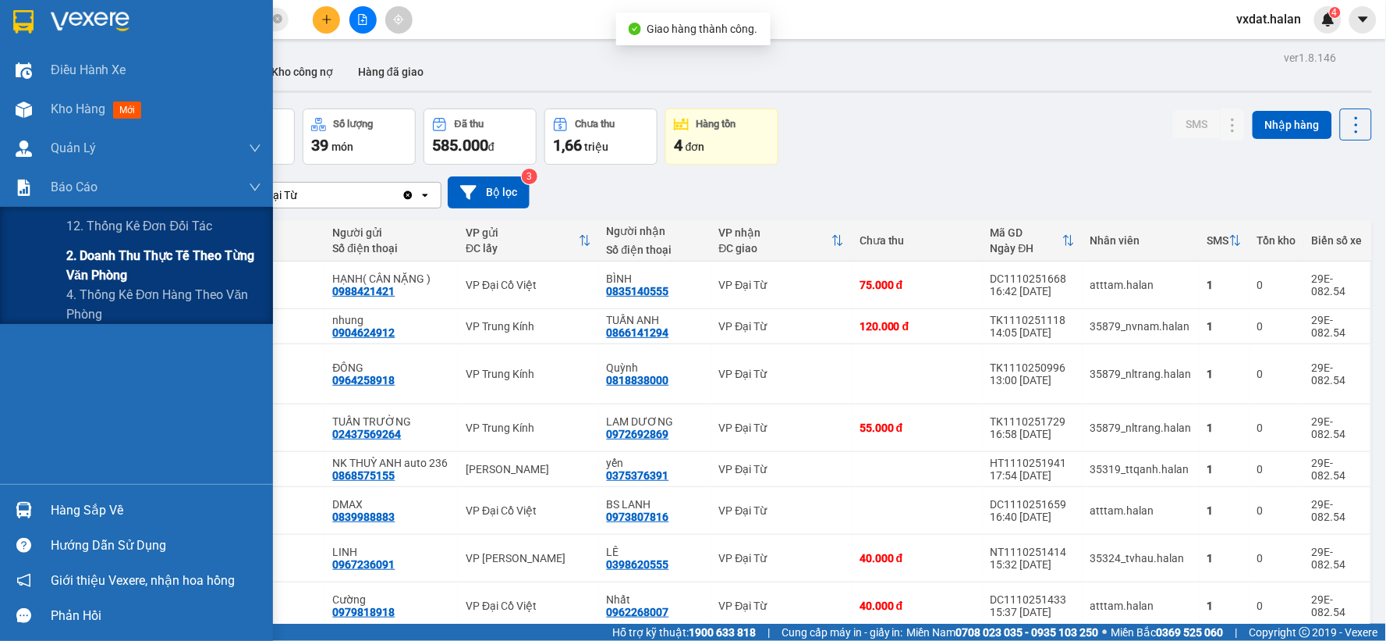
click at [59, 259] on div "2. Doanh thu thực tế theo từng văn phòng" at bounding box center [136, 265] width 273 height 39
